Goal: Task Accomplishment & Management: Manage account settings

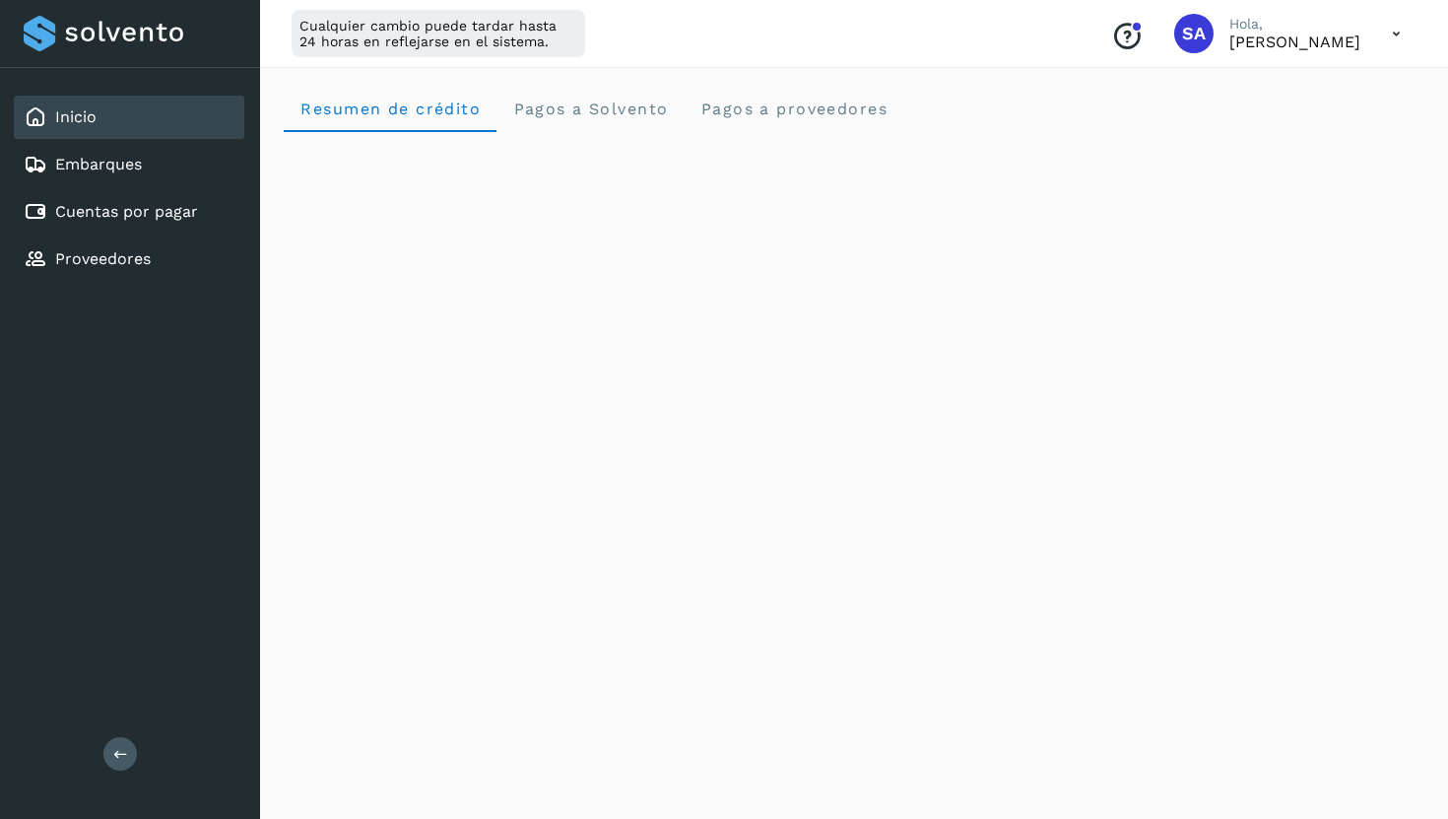
scroll to position [289, 0]
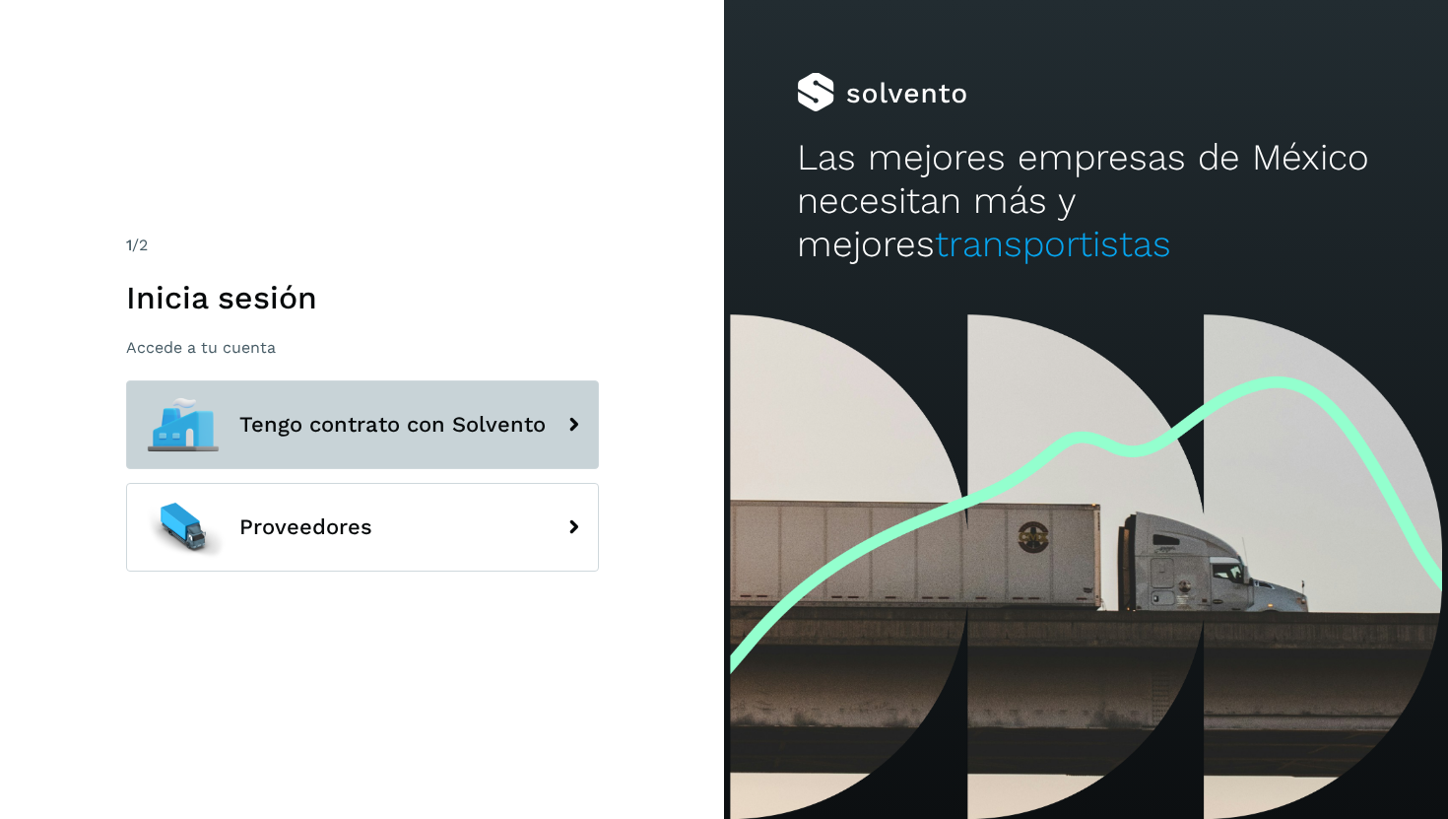
click at [436, 416] on span "Tengo contrato con Solvento" at bounding box center [392, 425] width 306 height 24
click at [532, 427] on span "Tengo contrato con Solvento" at bounding box center [392, 425] width 306 height 24
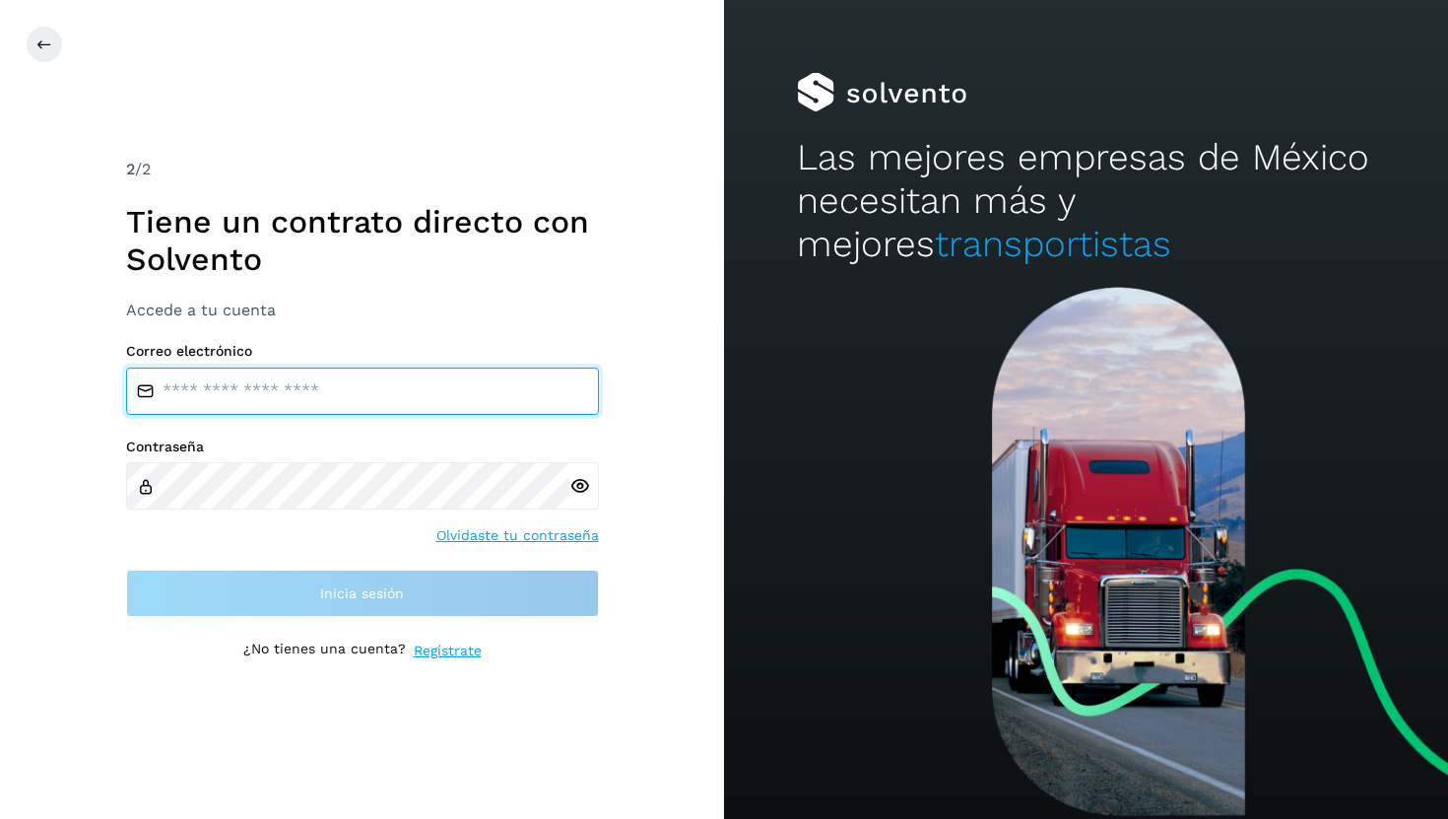
click at [419, 388] on input "email" at bounding box center [362, 390] width 473 height 47
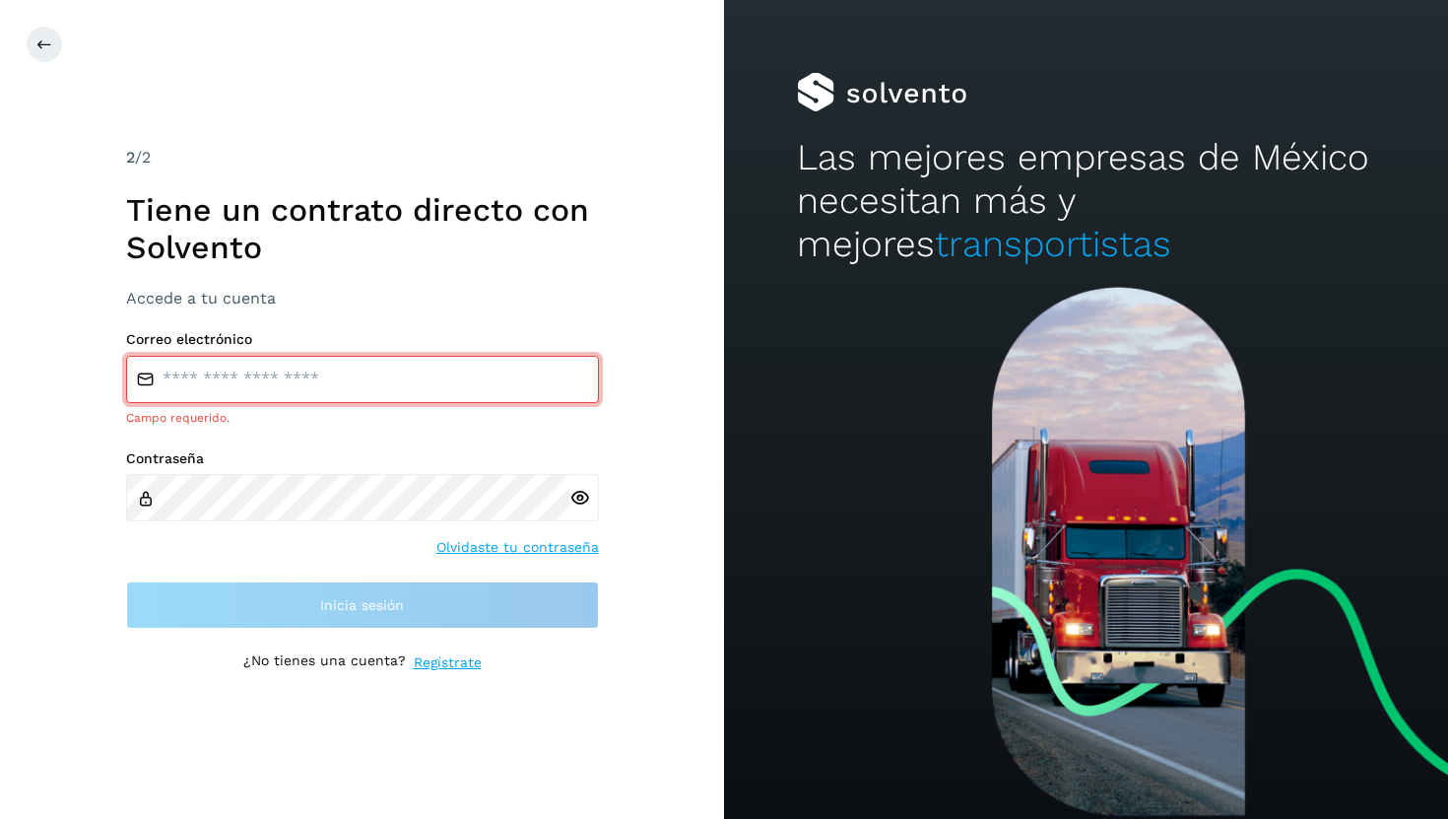
type input "**********"
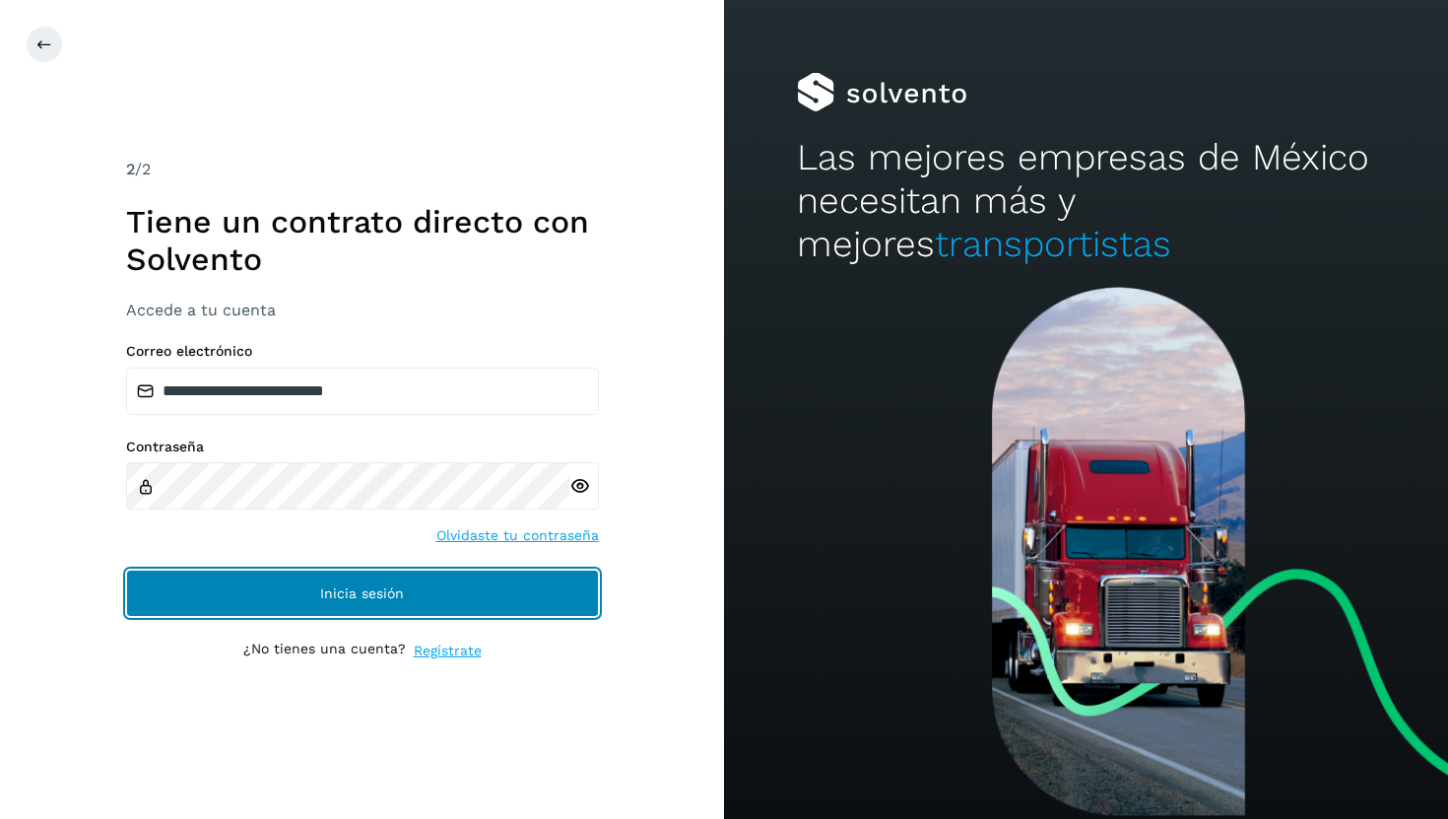
click at [488, 587] on button "Inicia sesión" at bounding box center [362, 592] width 473 height 47
click at [387, 600] on span "Inicia sesión" at bounding box center [362, 593] width 84 height 14
